Goal: Information Seeking & Learning: Learn about a topic

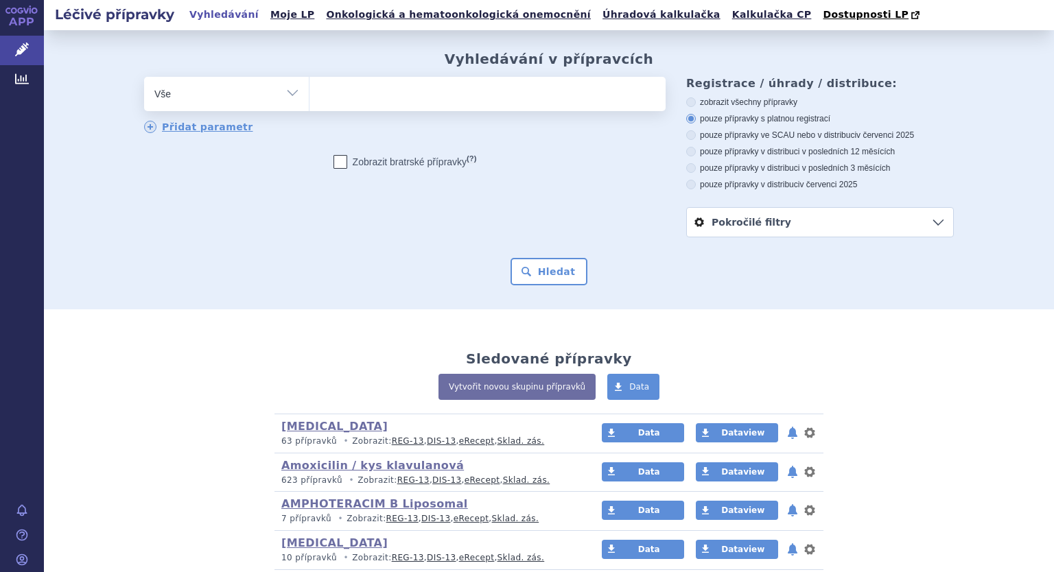
click at [287, 93] on select "Vše Přípravek/SUKL kód MAH VPOIS ATC/Aktivní látka Léková forma Síla" at bounding box center [226, 92] width 165 height 31
select select "filter-atc-group"
click at [144, 78] on select "Vše Přípravek/SUKL kód MAH VPOIS ATC/Aktivní látka Léková forma Síla" at bounding box center [226, 92] width 165 height 31
click at [342, 106] on ul at bounding box center [487, 91] width 356 height 29
click at [309, 106] on select at bounding box center [309, 93] width 1 height 34
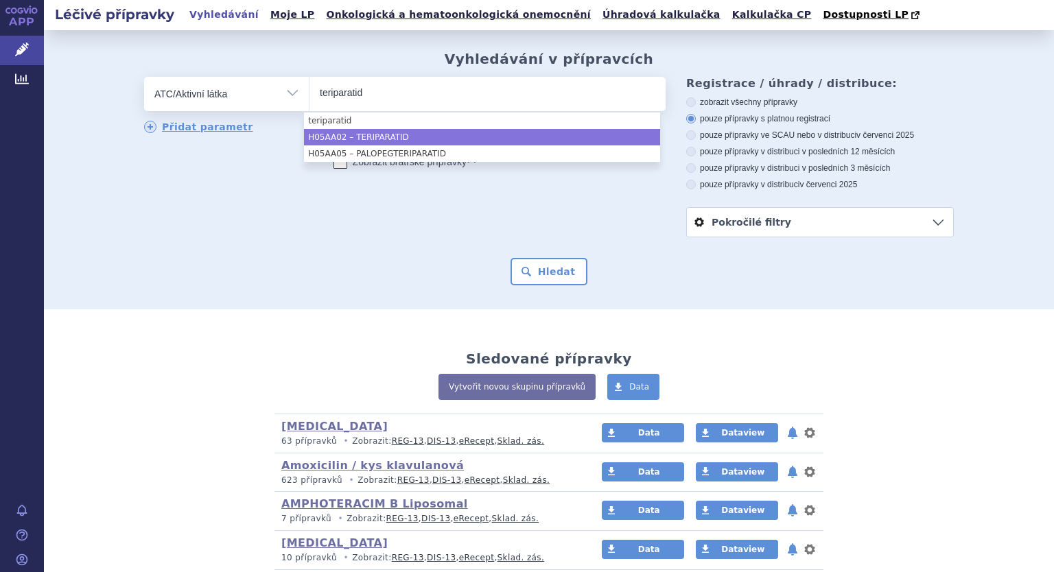
type input "teriparatid"
select select "H05AA02"
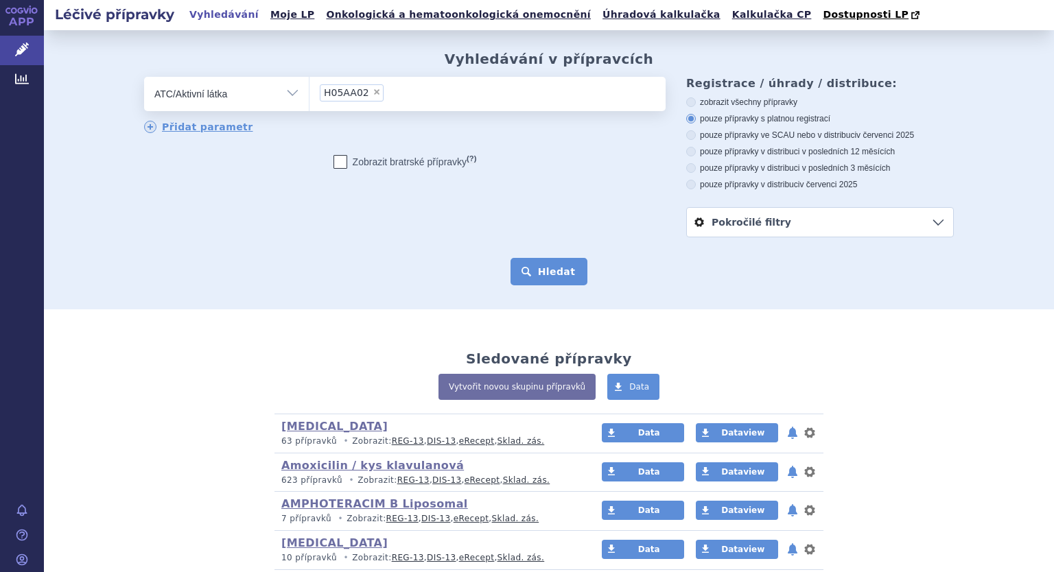
click at [561, 275] on button "Hledat" at bounding box center [550, 271] width 78 height 27
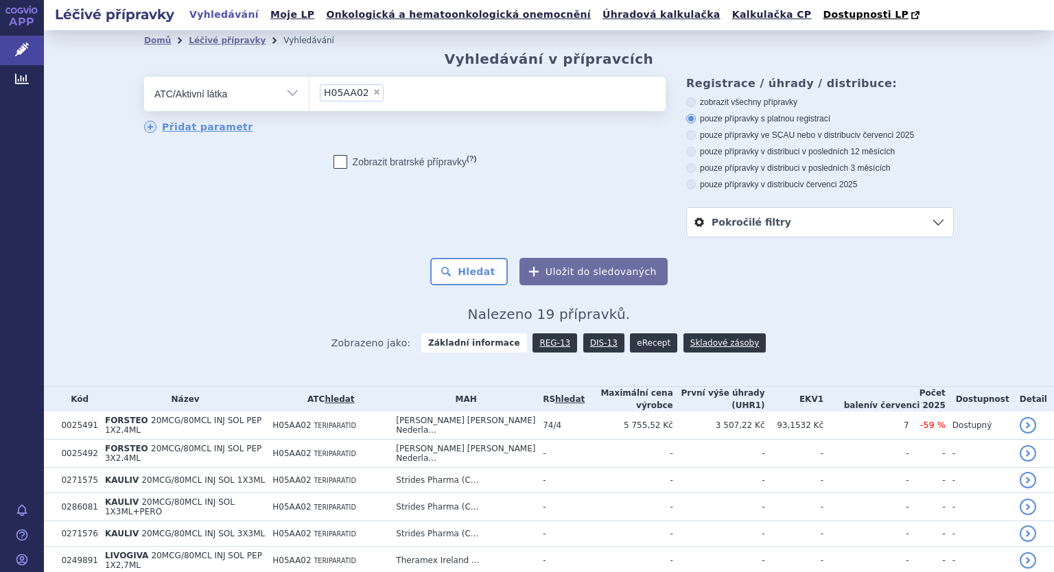
click at [635, 349] on link "eRecept" at bounding box center [653, 342] width 47 height 19
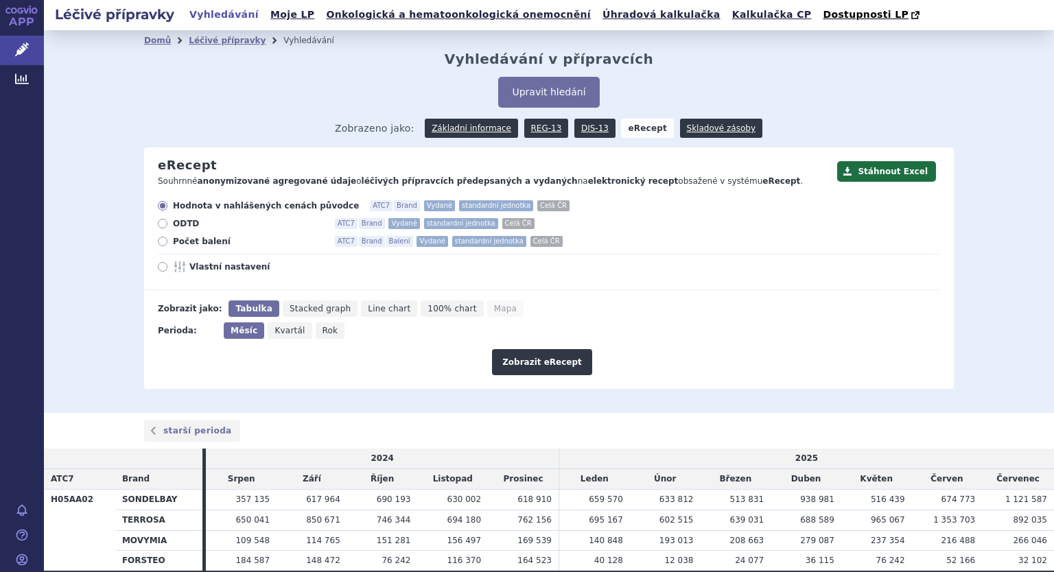
click at [158, 244] on icon at bounding box center [163, 242] width 10 height 10
click at [159, 244] on input "Počet balení ATC7 Brand Balení Vydané standardní jednotka Celá ČR" at bounding box center [163, 243] width 9 height 9
radio input "true"
click at [158, 270] on icon at bounding box center [163, 267] width 10 height 10
click at [159, 270] on input "Vlastní nastavení" at bounding box center [163, 268] width 9 height 9
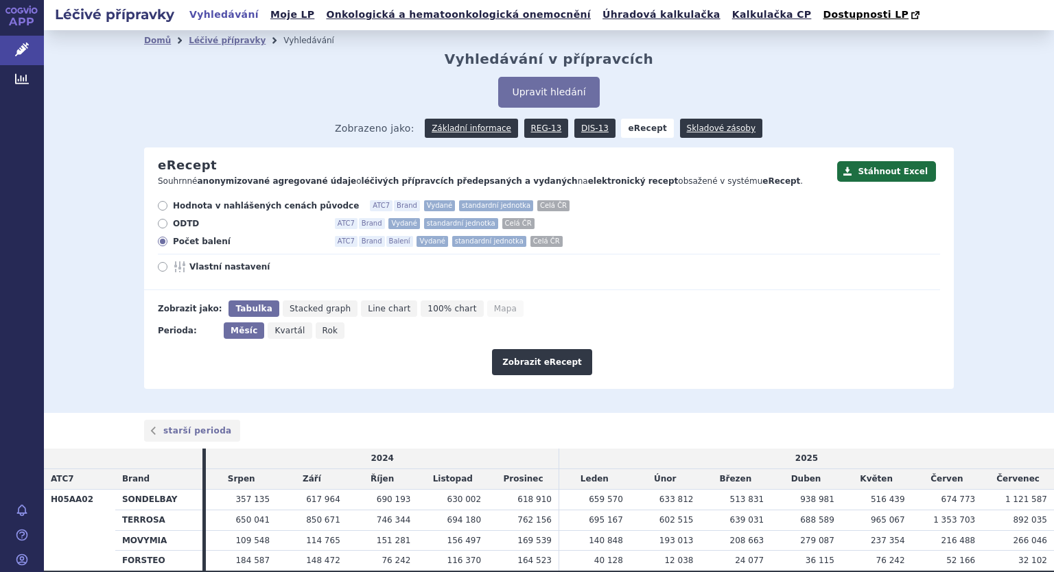
radio input "true"
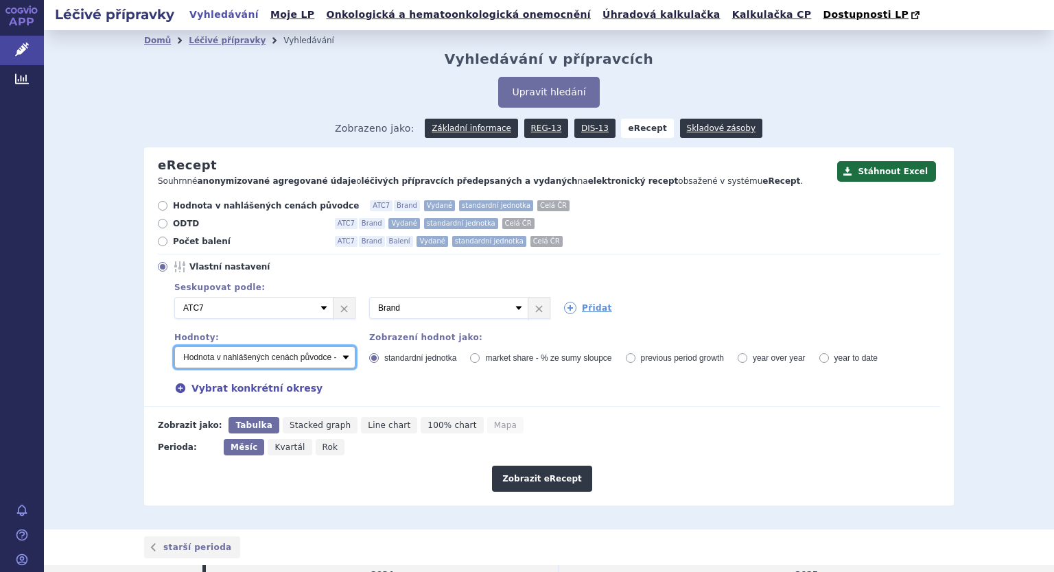
click at [271, 359] on select "Počet balení - vydané Hodnota v nahlášených cenách původce - vydané Hodnota v m…" at bounding box center [264, 358] width 181 height 22
select select "vydanePackages"
click at [174, 347] on select "Počet balení - vydané Hodnota v nahlášených cenách původce - vydané Hodnota v m…" at bounding box center [264, 358] width 181 height 22
click at [535, 476] on button "Zobrazit eRecept" at bounding box center [542, 479] width 100 height 26
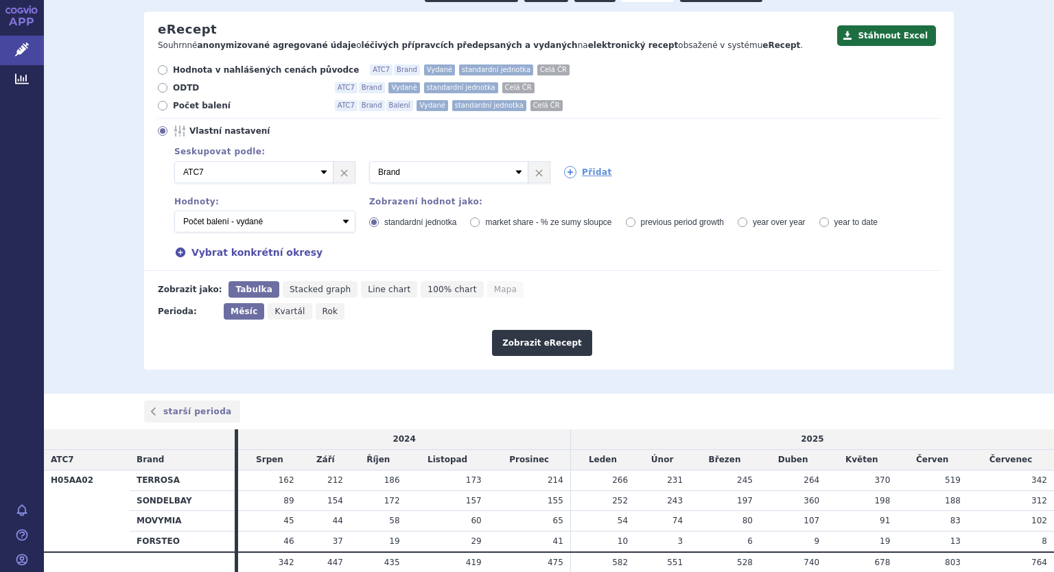
scroll to position [192, 0]
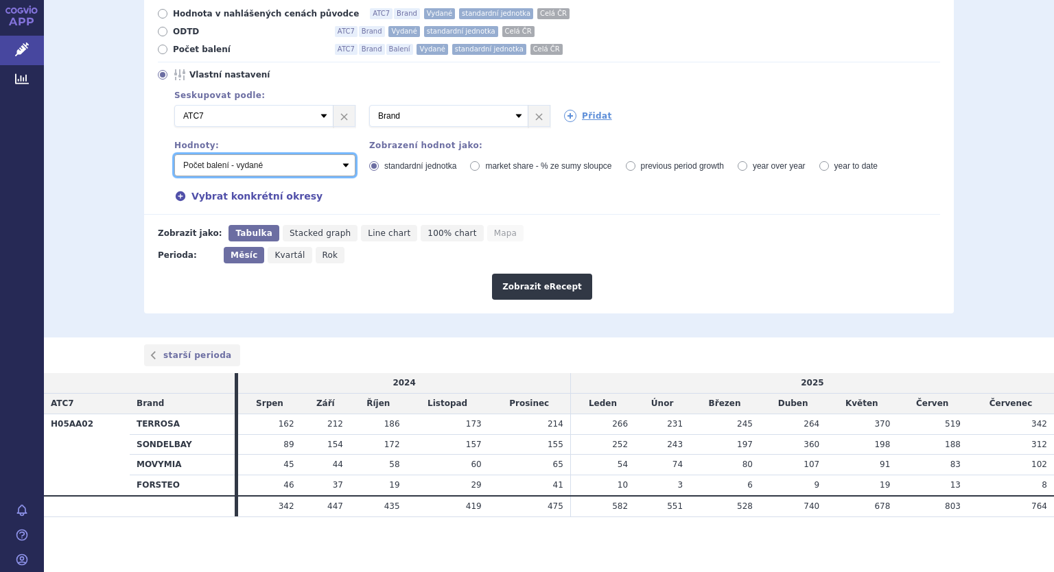
click at [342, 165] on select "Počet balení - vydané Hodnota v nahlášených cenách původce - vydané Hodnota v m…" at bounding box center [264, 165] width 181 height 22
select select "predepsanePackages"
click at [174, 155] on select "Počet balení - vydané Hodnota v nahlášených cenách původce - vydané Hodnota v m…" at bounding box center [264, 165] width 181 height 22
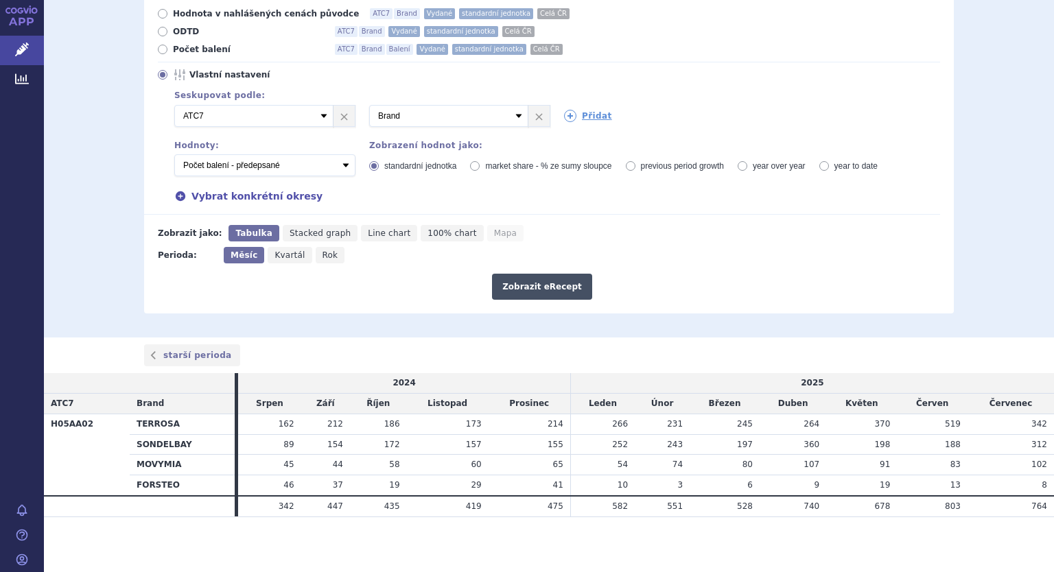
click at [524, 292] on button "Zobrazit eRecept" at bounding box center [542, 287] width 100 height 26
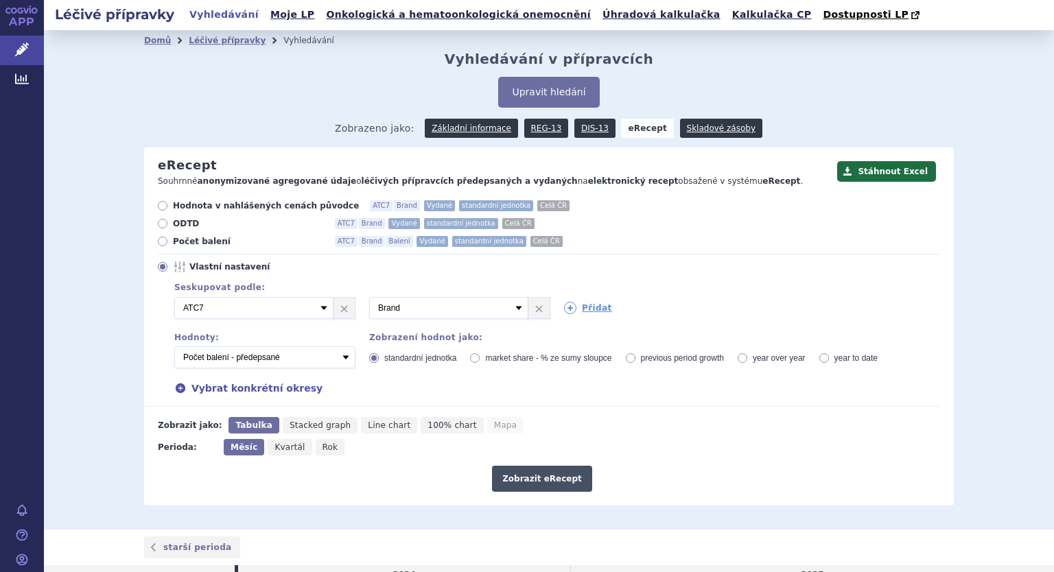
click at [522, 484] on button "Zobrazit eRecept" at bounding box center [542, 479] width 100 height 26
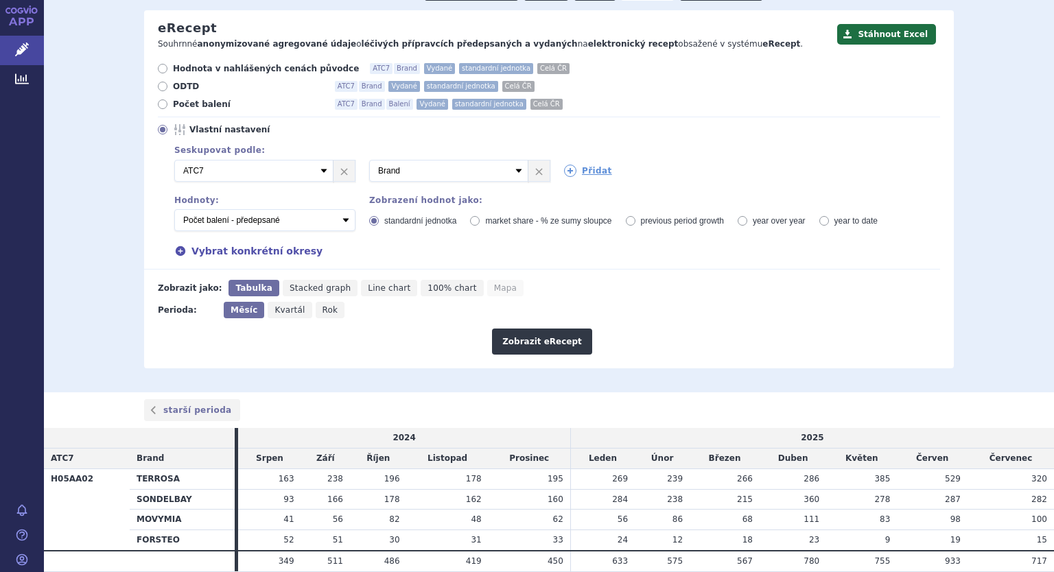
scroll to position [192, 0]
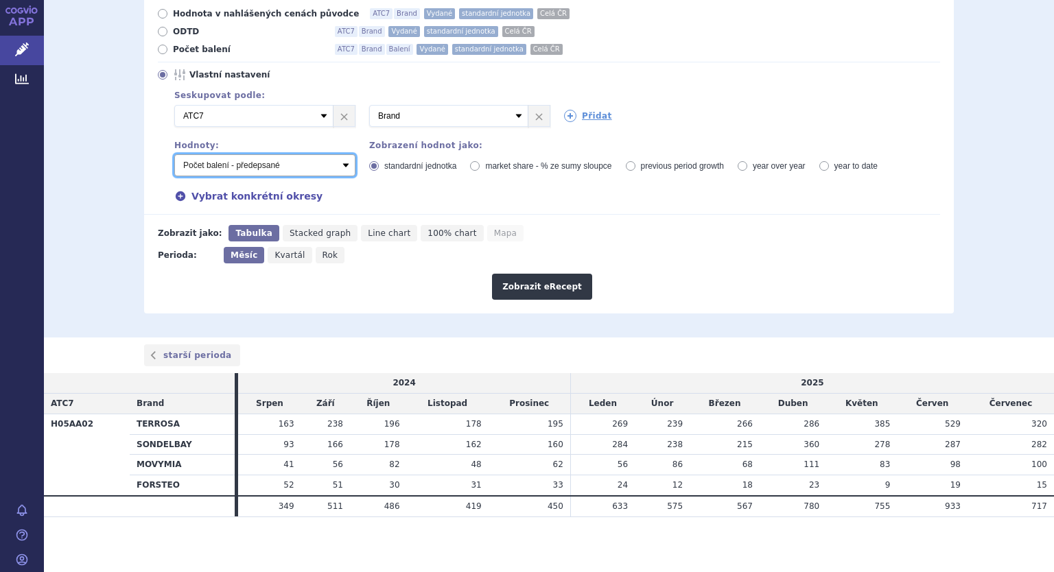
click at [345, 170] on select "Počet balení - vydané Hodnota v nahlášených cenách původce - vydané Hodnota v m…" at bounding box center [264, 165] width 181 height 22
select select "rozdilPackages"
click at [174, 155] on select "Počet balení - vydané Hodnota v nahlášených cenách původce - vydané Hodnota v m…" at bounding box center [264, 165] width 181 height 22
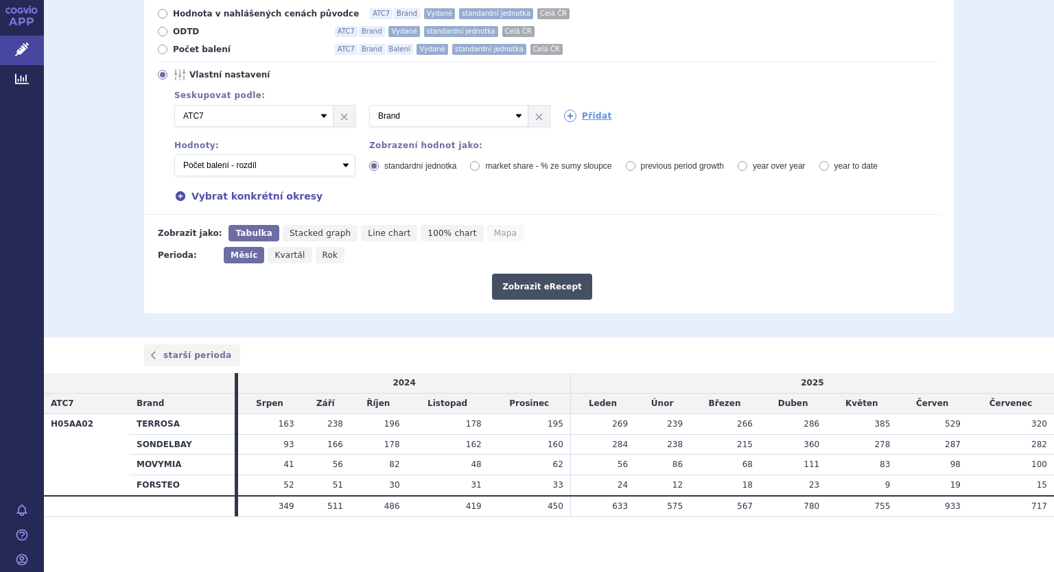
click at [537, 282] on button "Zobrazit eRecept" at bounding box center [542, 287] width 100 height 26
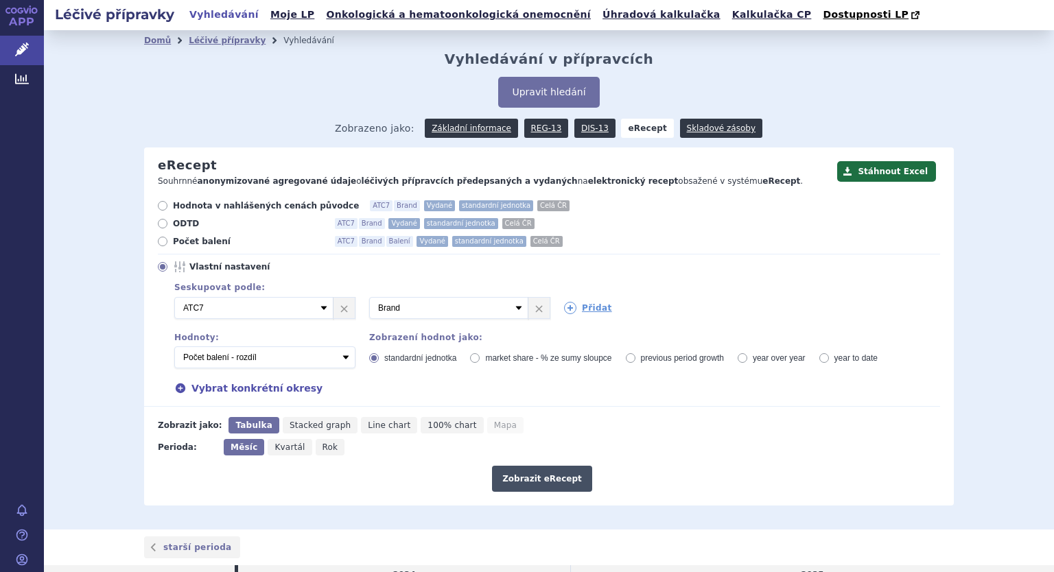
click at [541, 479] on button "Zobrazit eRecept" at bounding box center [542, 479] width 100 height 26
click at [266, 12] on link "Moje LP" at bounding box center [292, 14] width 52 height 19
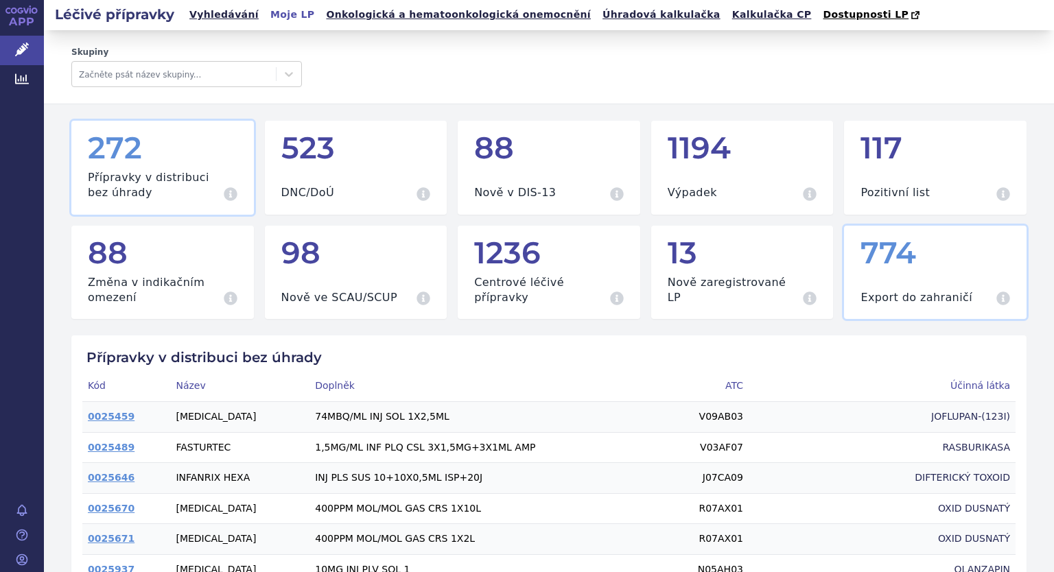
click at [897, 270] on div "774" at bounding box center [935, 253] width 150 height 33
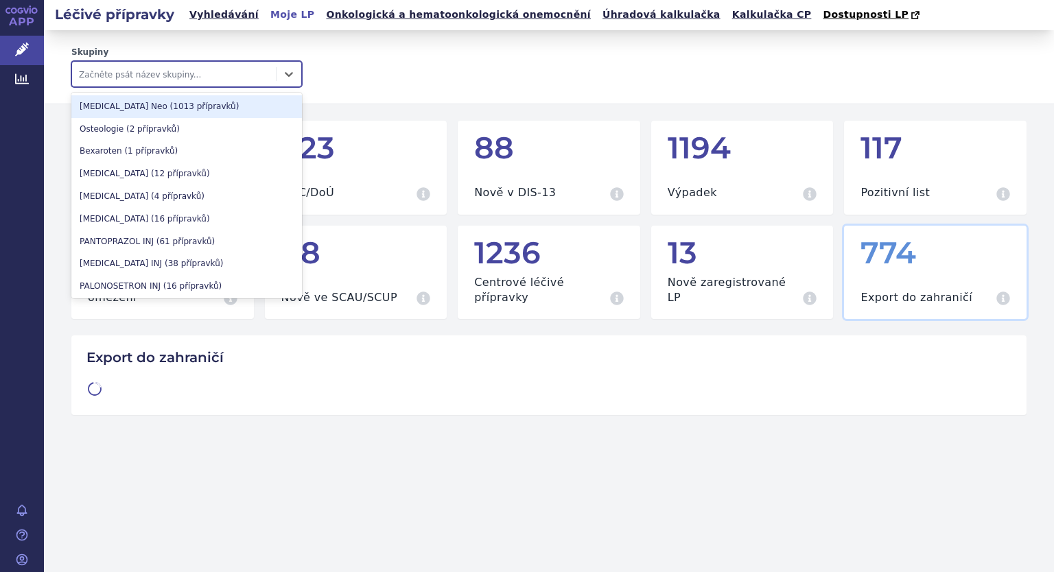
click at [128, 80] on div at bounding box center [174, 74] width 190 height 16
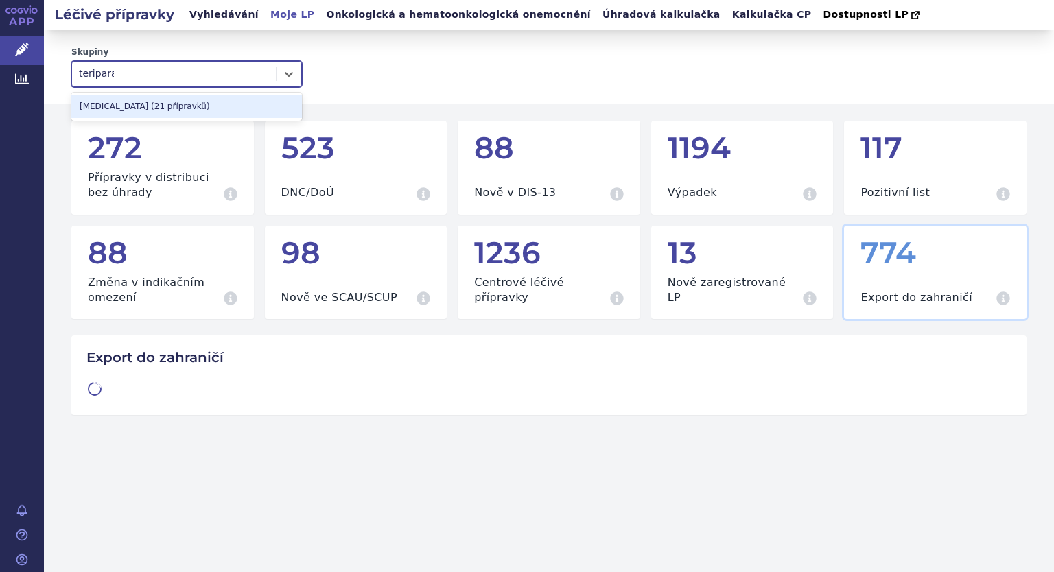
type input "teriparat"
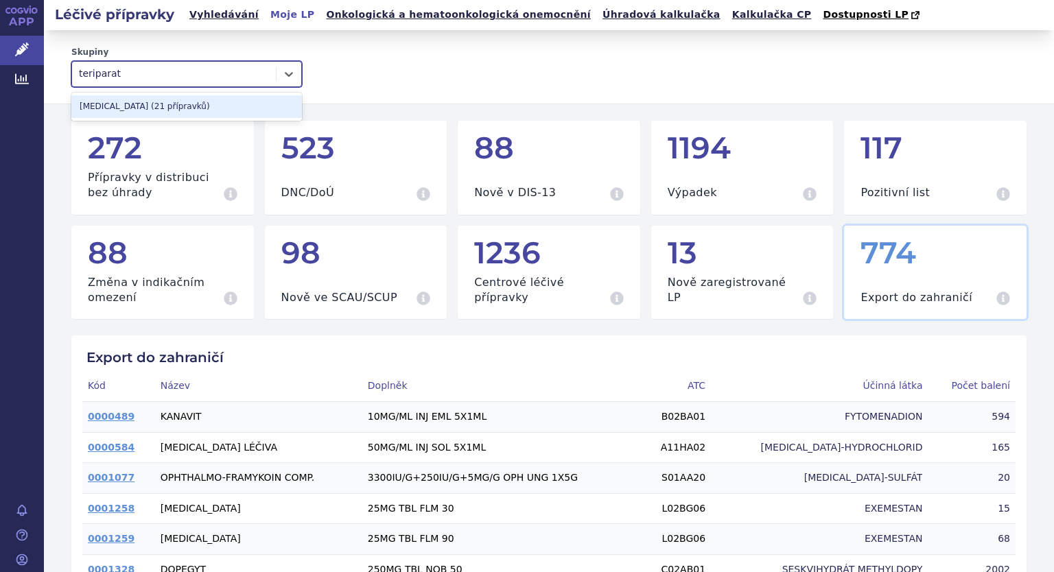
click at [128, 110] on div "TERIPARATIDE (21 přípravků)" at bounding box center [186, 106] width 231 height 23
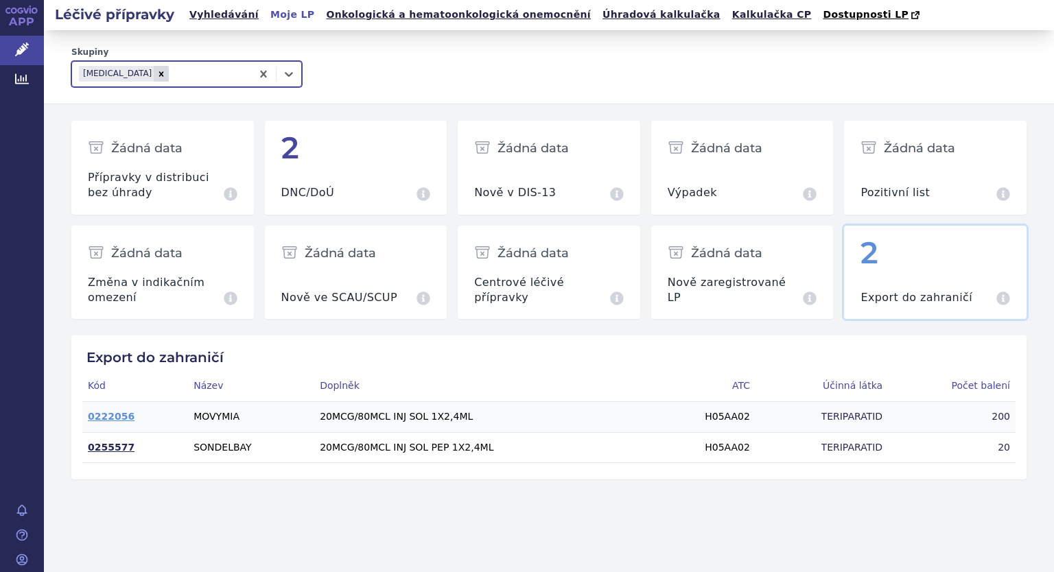
click at [99, 448] on link "0255577" at bounding box center [111, 447] width 47 height 11
click at [156, 73] on icon "Remove TERIPARATIDE" at bounding box center [161, 74] width 10 height 10
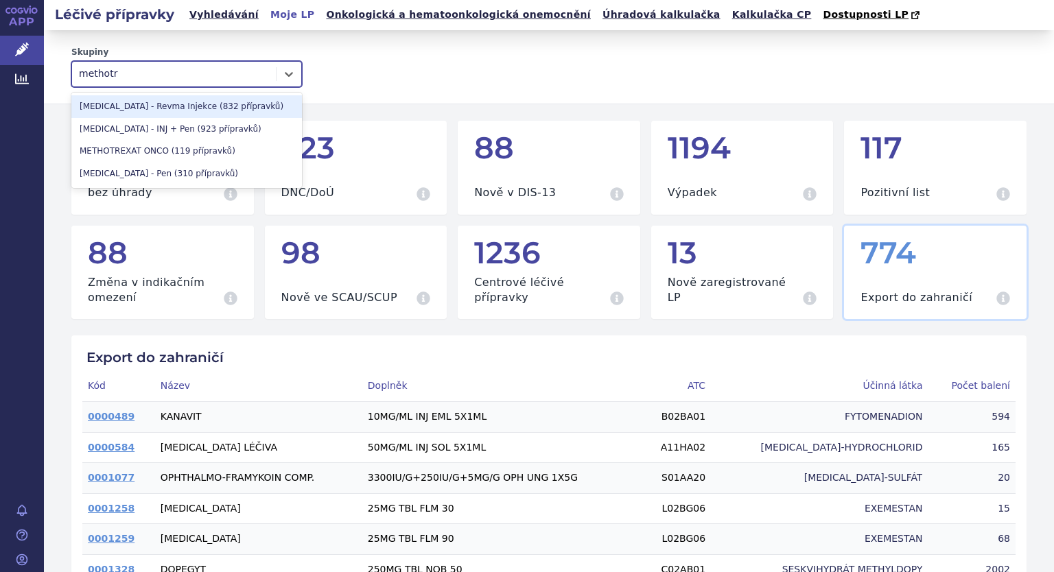
type input "methotre"
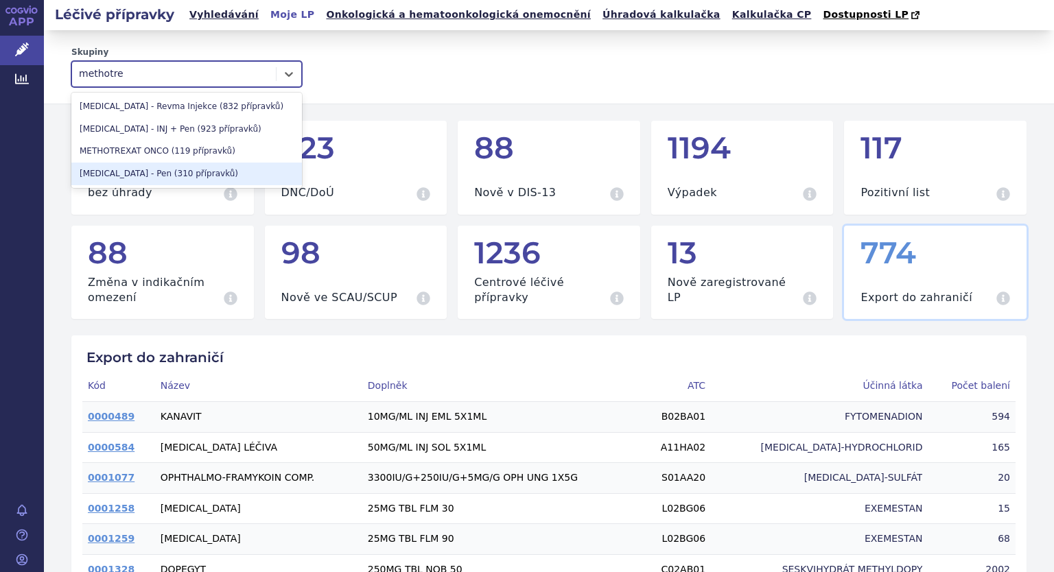
click at [101, 167] on div "METHOTREXATE - Pen (310 přípravků)" at bounding box center [186, 174] width 231 height 23
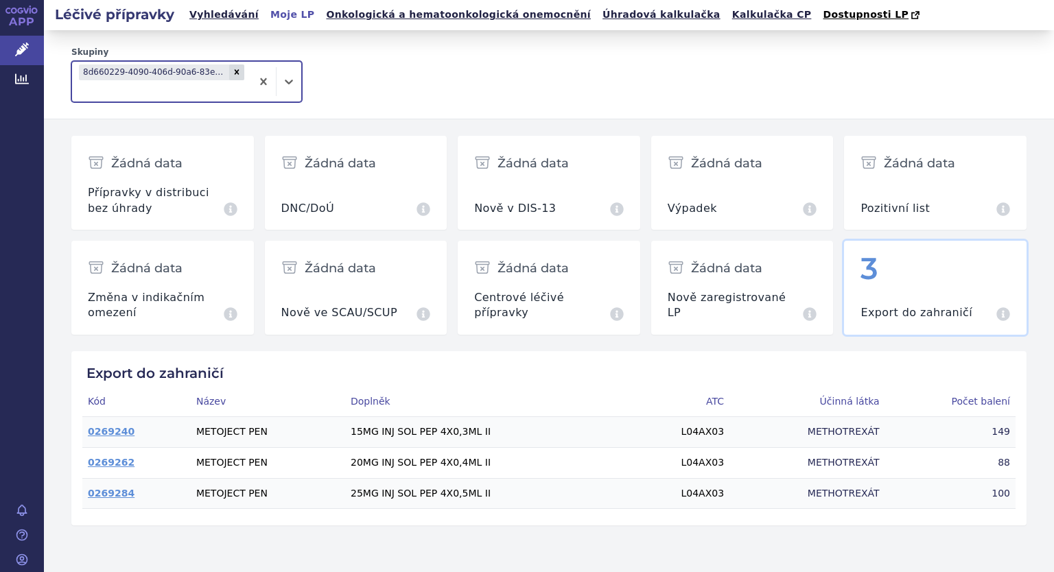
click at [933, 285] on div "3" at bounding box center [935, 268] width 150 height 33
click at [238, 75] on icon "Remove 8d660229-4090-406d-90a6-83e51aa116ed" at bounding box center [237, 72] width 5 height 5
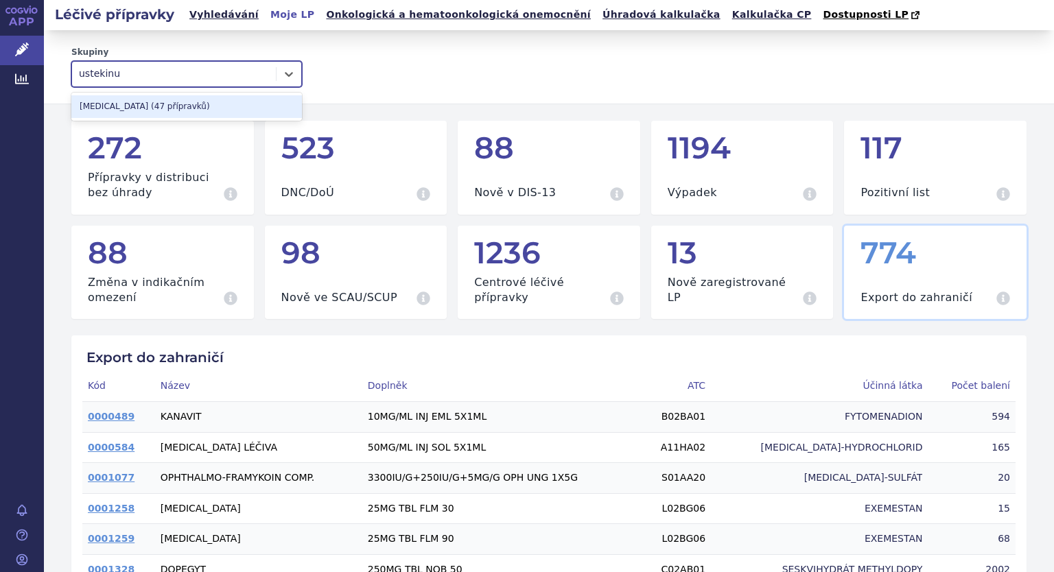
type input "ustekinum"
click at [228, 114] on div "USTEKINUMAB (47 přípravků)" at bounding box center [186, 106] width 231 height 23
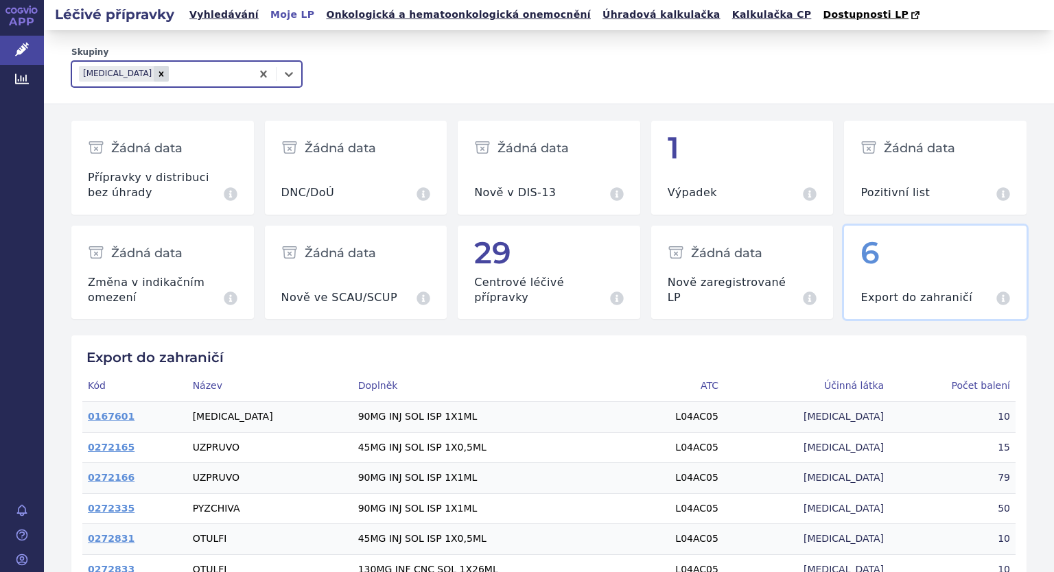
click at [965, 261] on div "6" at bounding box center [935, 253] width 150 height 33
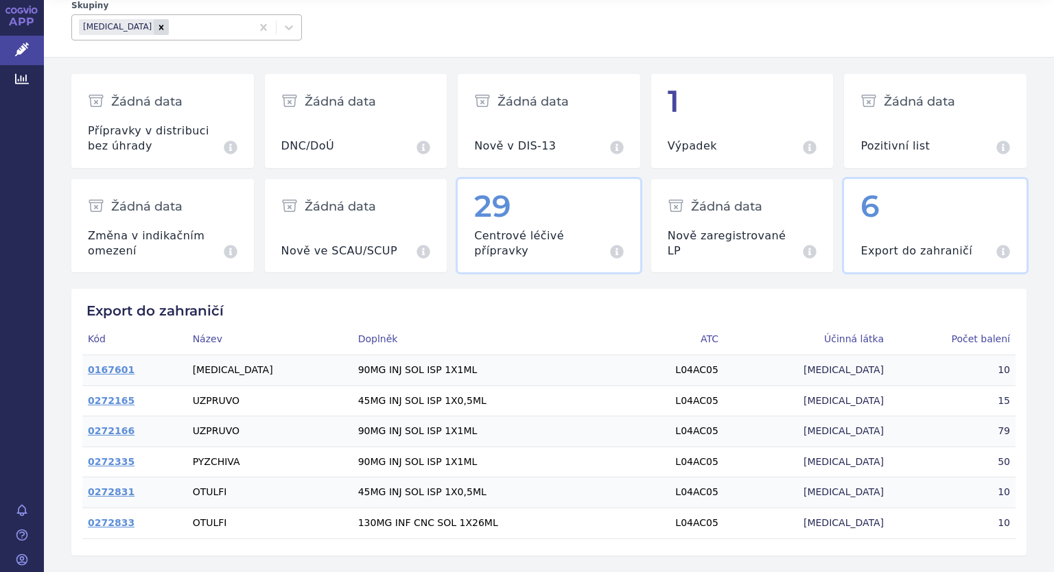
click at [560, 215] on div "29" at bounding box center [549, 206] width 150 height 33
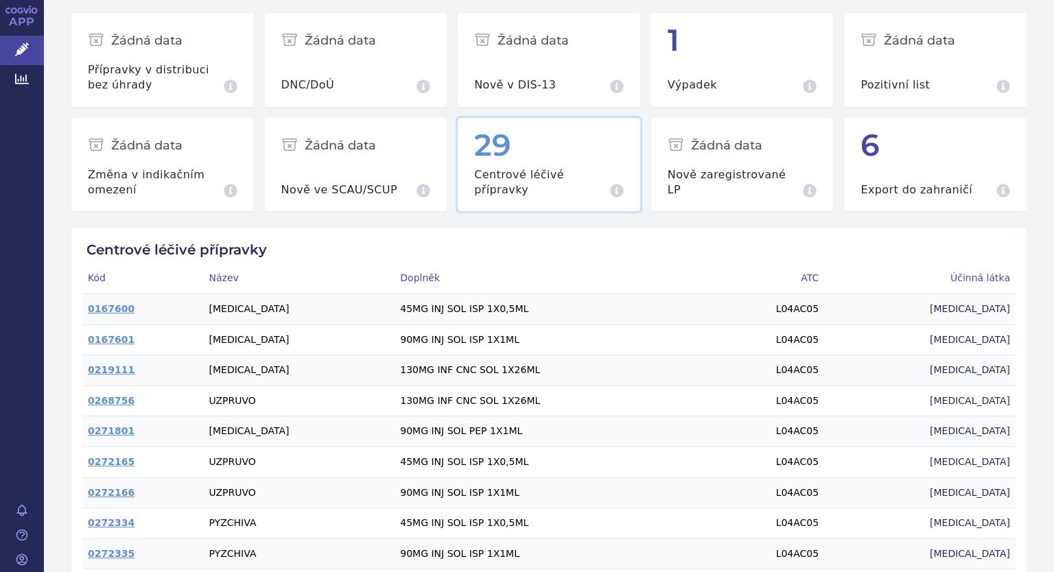
scroll to position [198, 0]
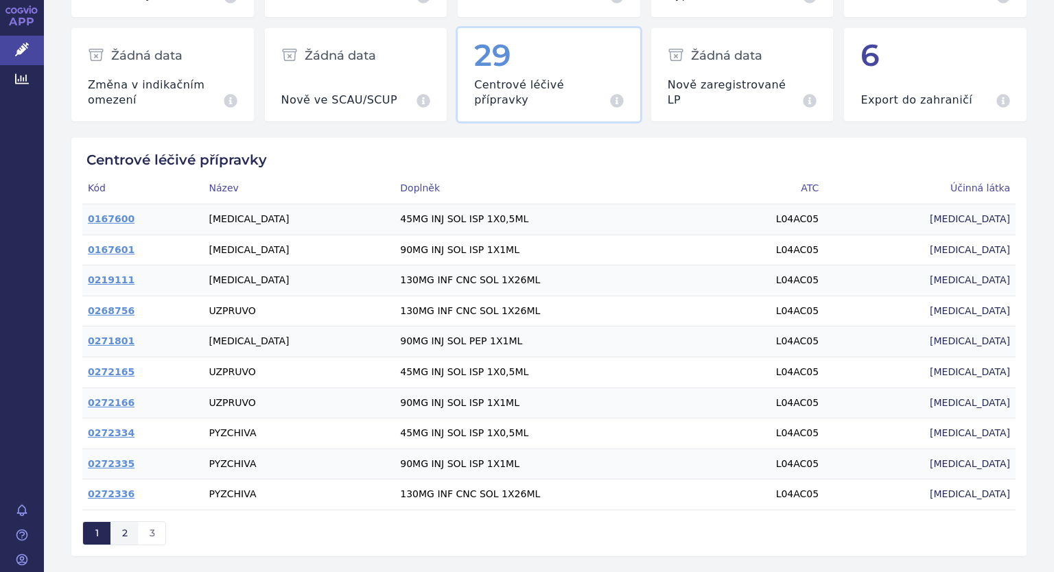
click at [134, 527] on button "2" at bounding box center [123, 533] width 27 height 23
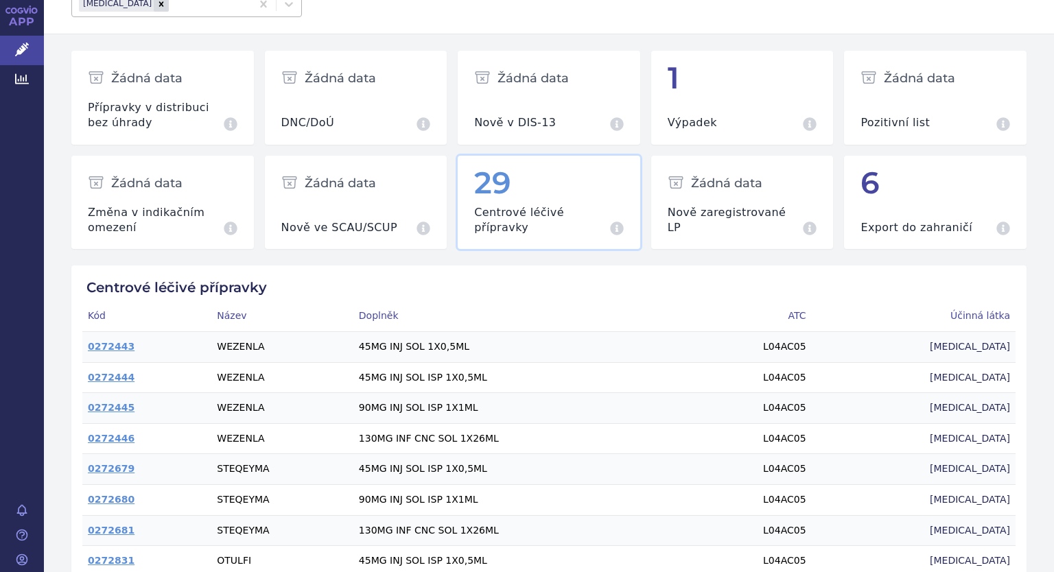
scroll to position [198, 0]
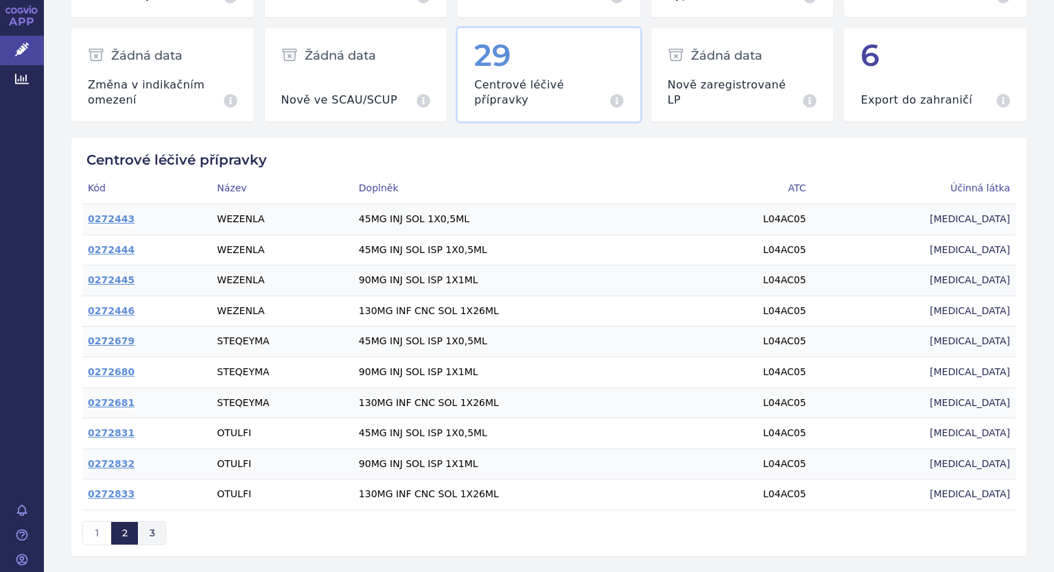
click at [159, 530] on button "3" at bounding box center [151, 533] width 27 height 23
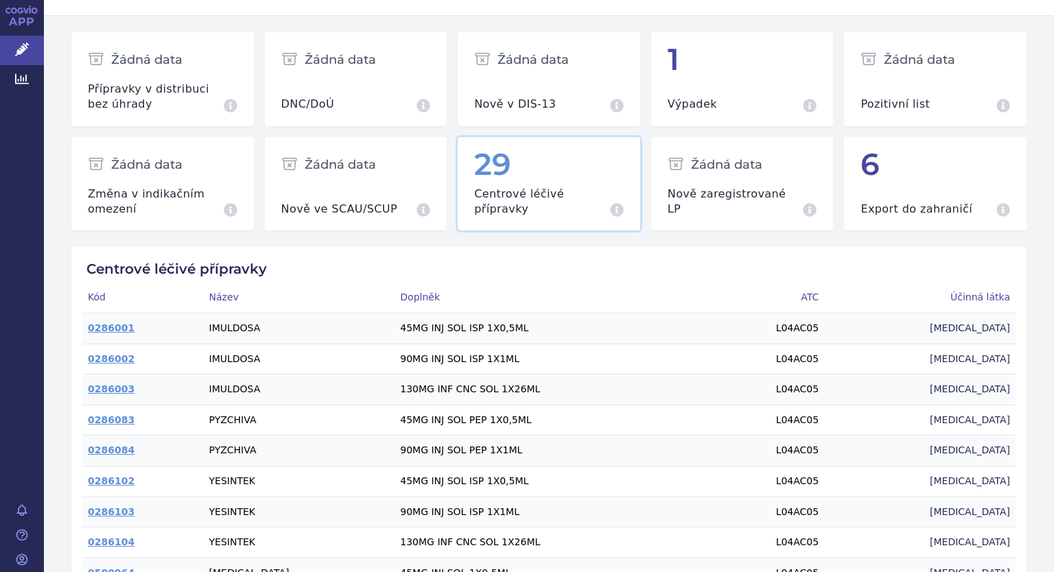
scroll to position [167, 0]
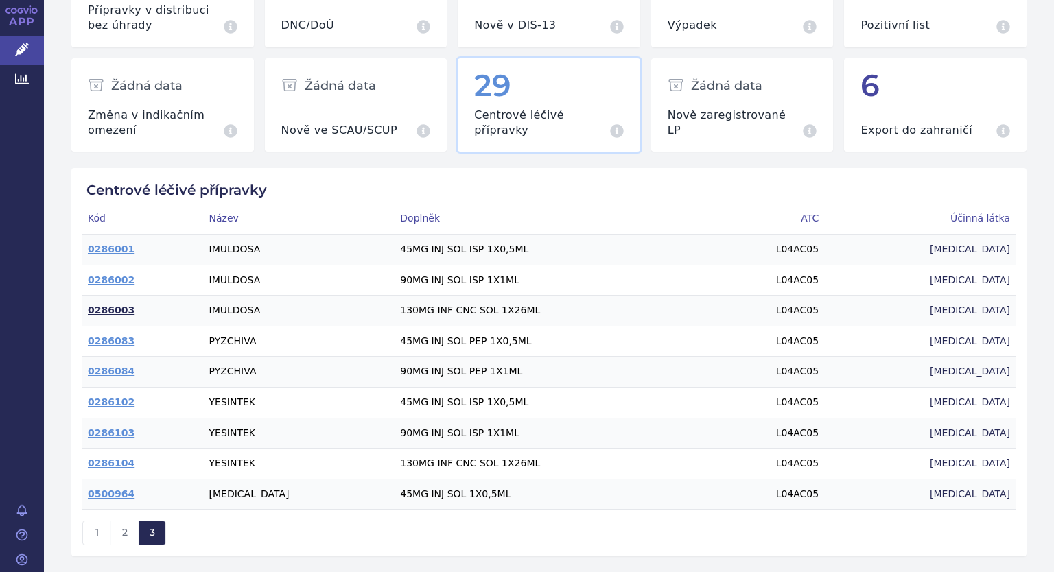
click at [91, 311] on link "0286003" at bounding box center [111, 310] width 47 height 11
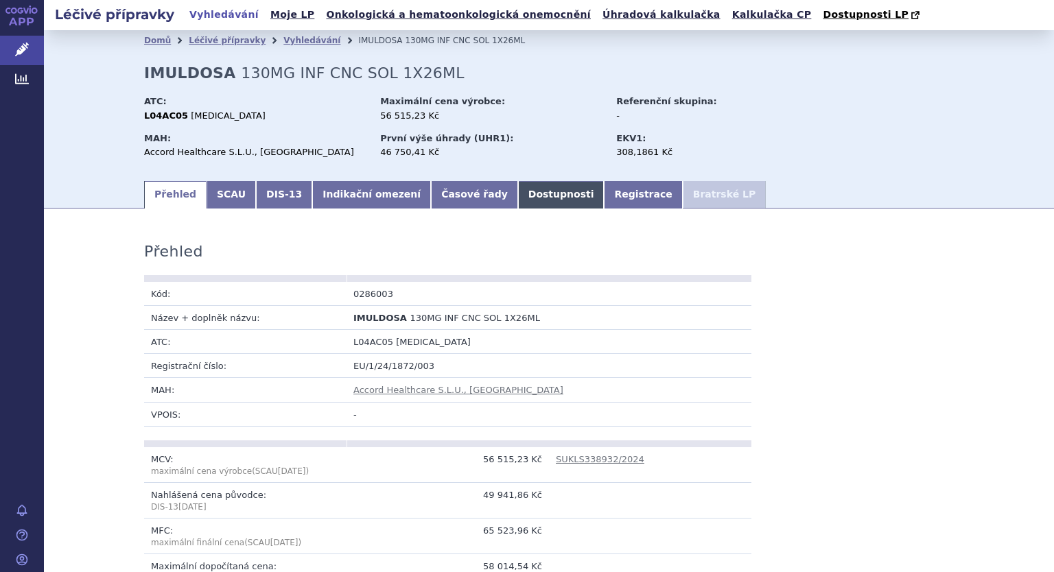
click at [518, 196] on link "Dostupnosti" at bounding box center [561, 194] width 86 height 27
